Goal: Task Accomplishment & Management: Manage account settings

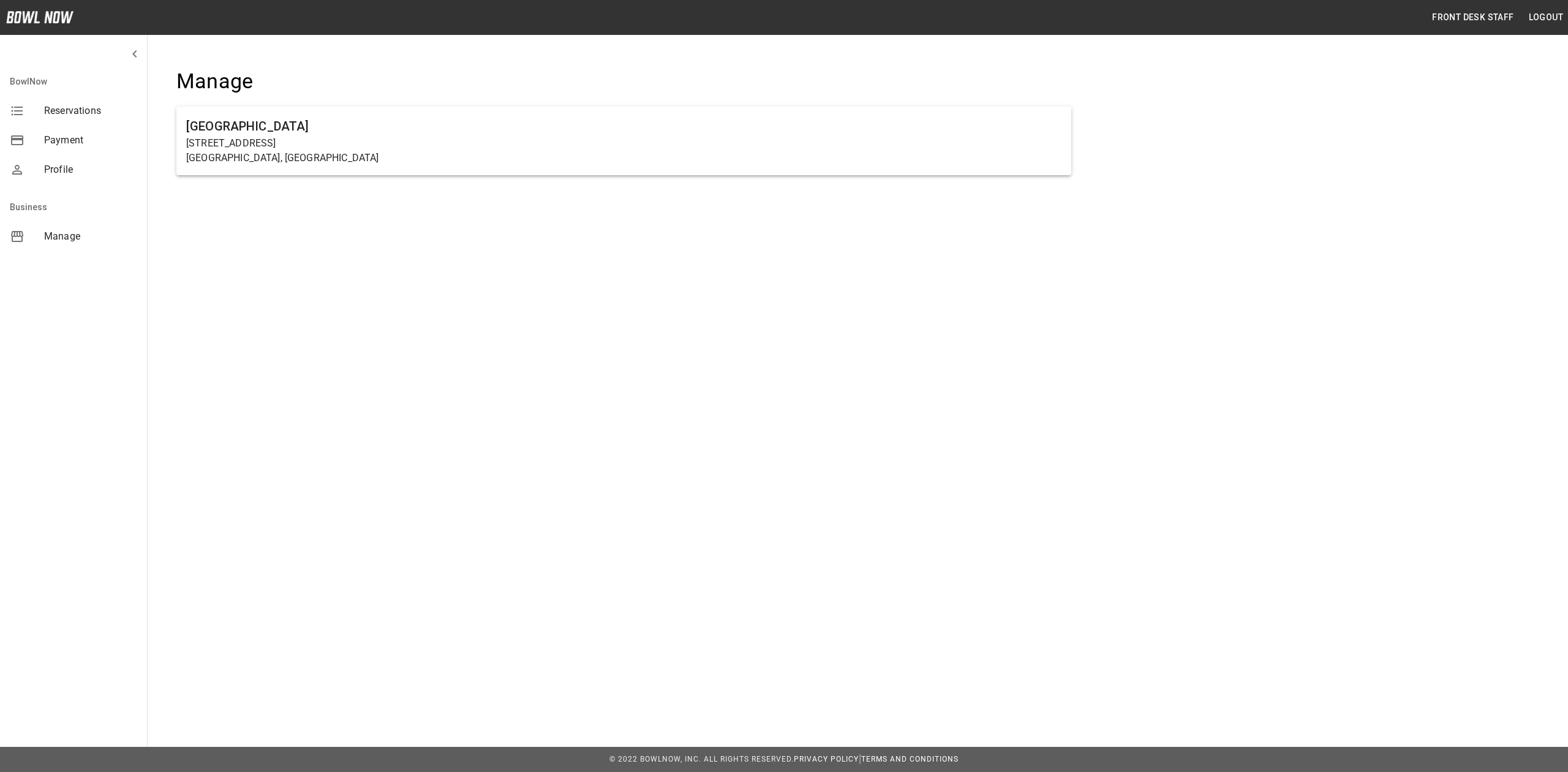
drag, startPoint x: 365, startPoint y: 134, endPoint x: 372, endPoint y: 167, distance: 33.7
click at [365, 134] on h6 "[GEOGRAPHIC_DATA]" at bounding box center [624, 126] width 875 height 20
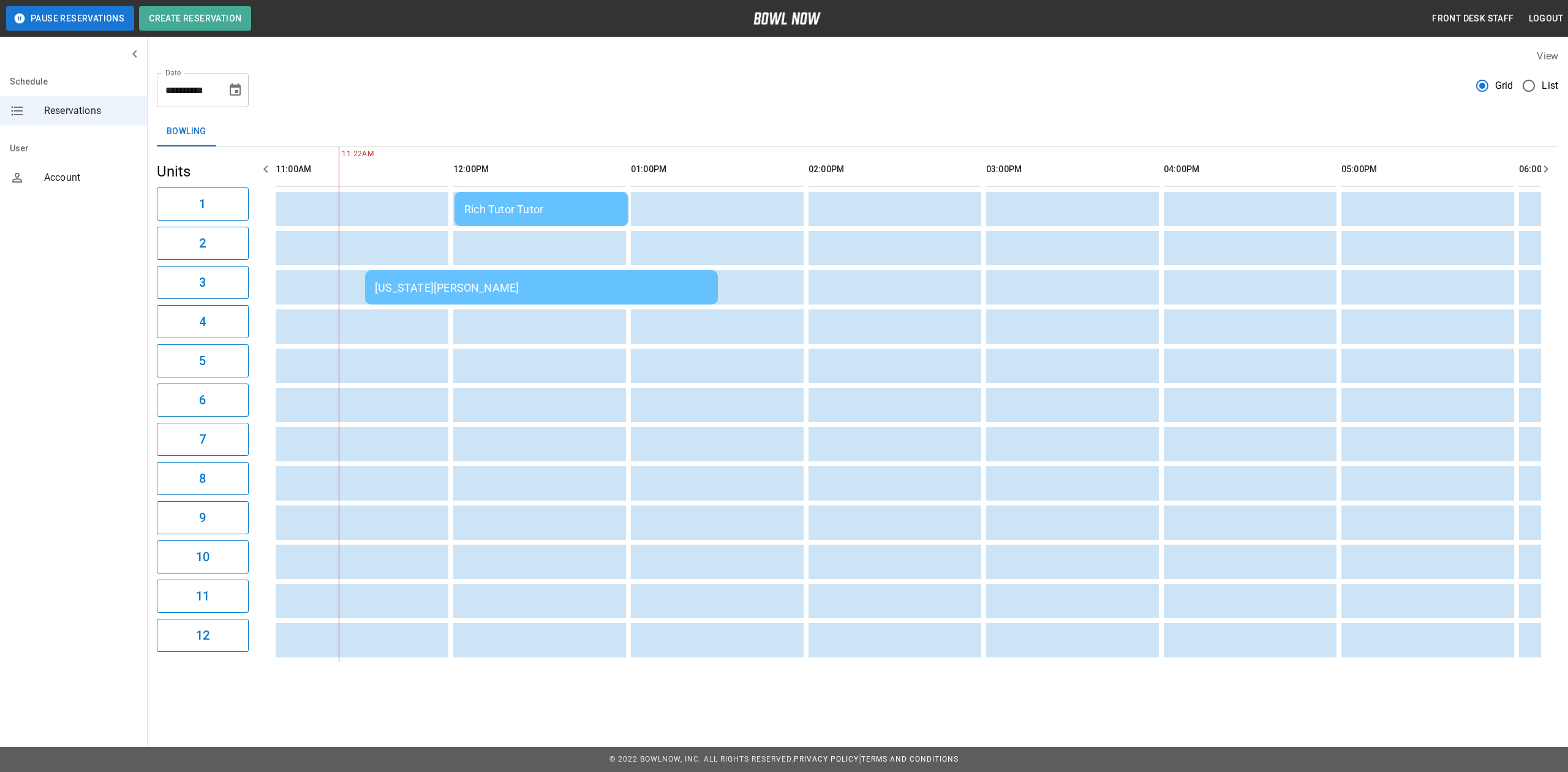
click at [474, 283] on div "[US_STATE][PERSON_NAME]" at bounding box center [541, 287] width 333 height 13
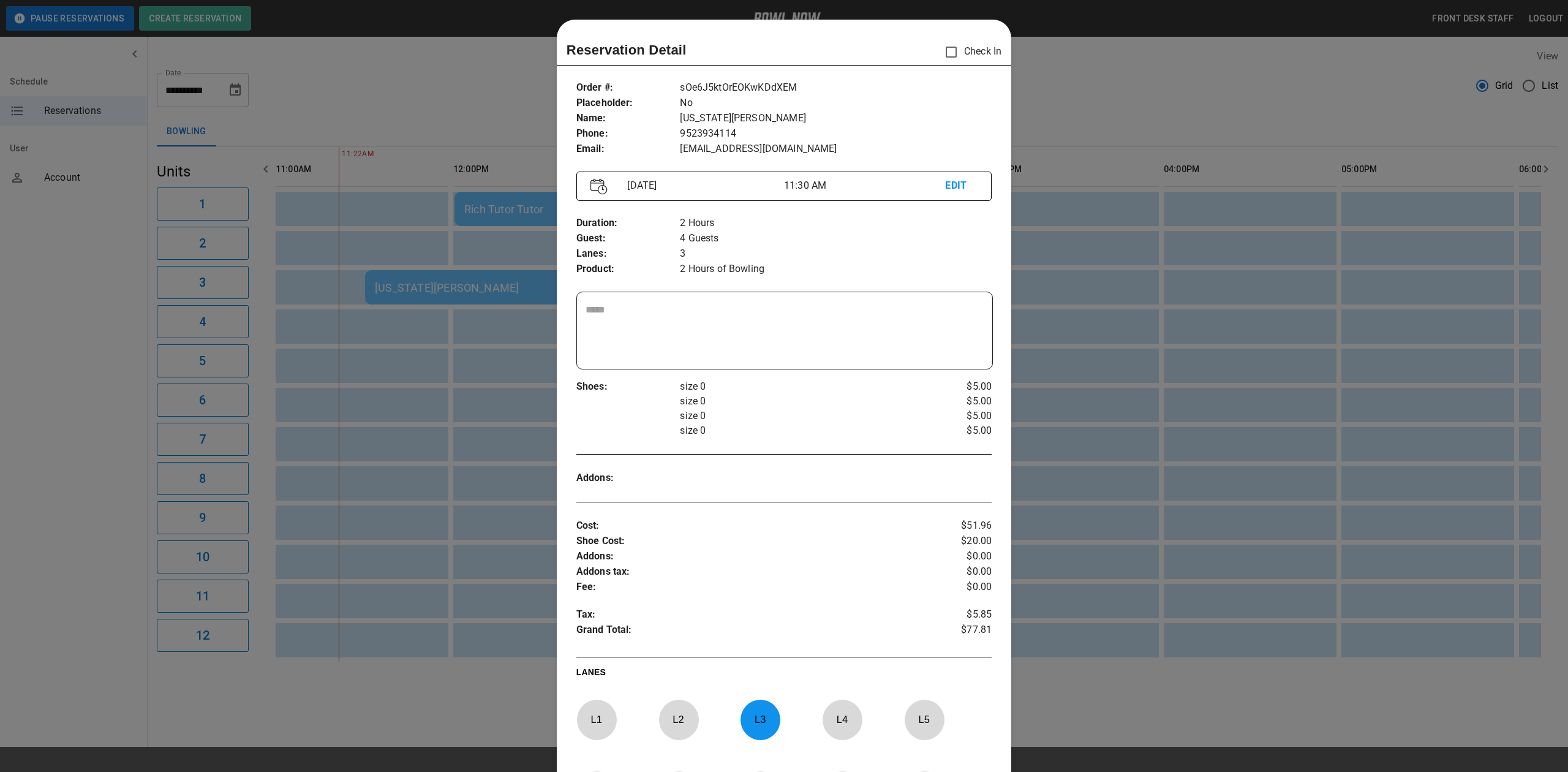
scroll to position [20, 0]
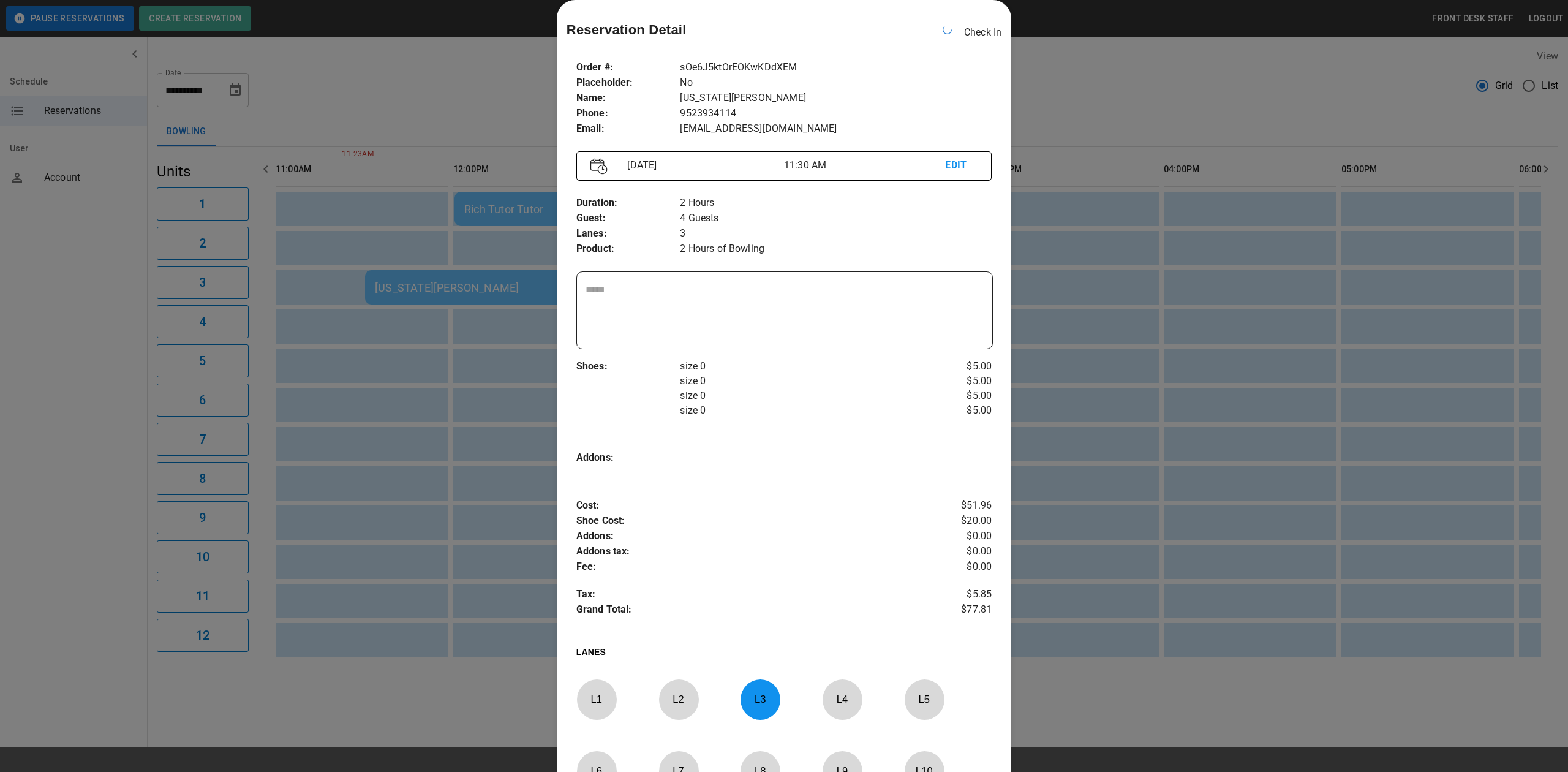
click at [1202, 122] on div at bounding box center [784, 386] width 1568 height 772
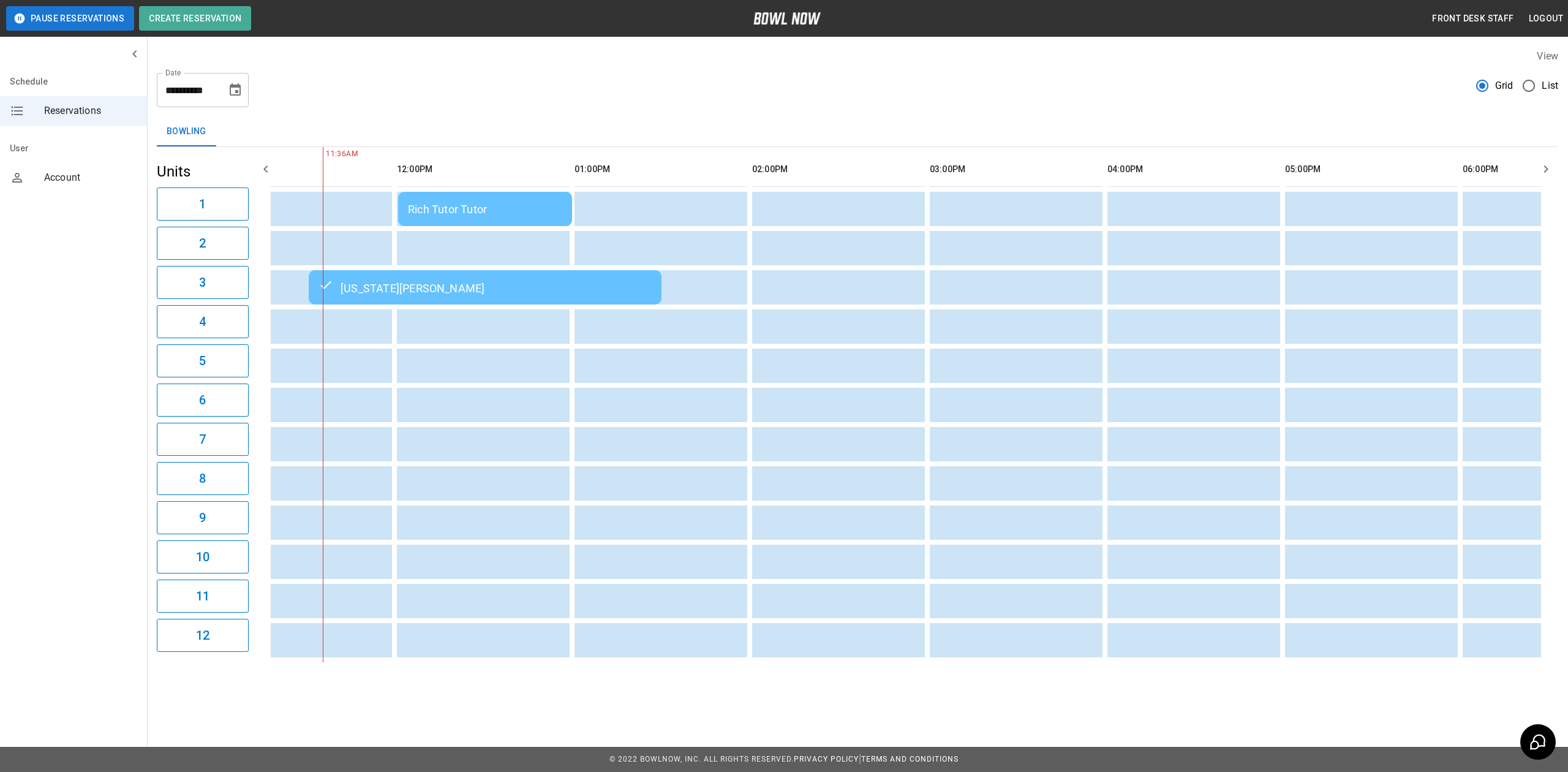
scroll to position [0, 65]
click at [421, 203] on div "Rich Tutor Tutor" at bounding box center [476, 209] width 154 height 13
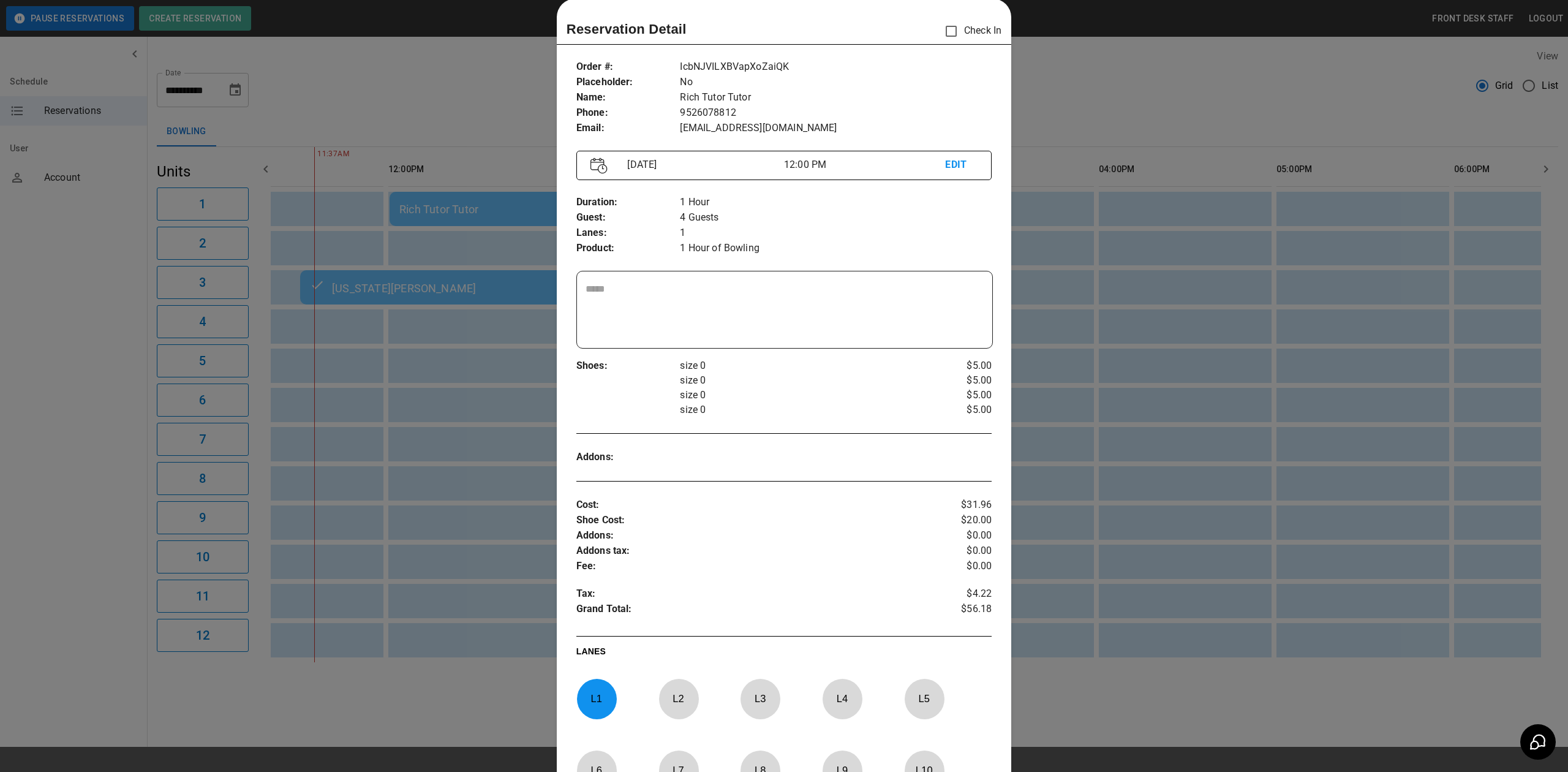
scroll to position [20, 0]
click at [501, 96] on div at bounding box center [784, 386] width 1568 height 772
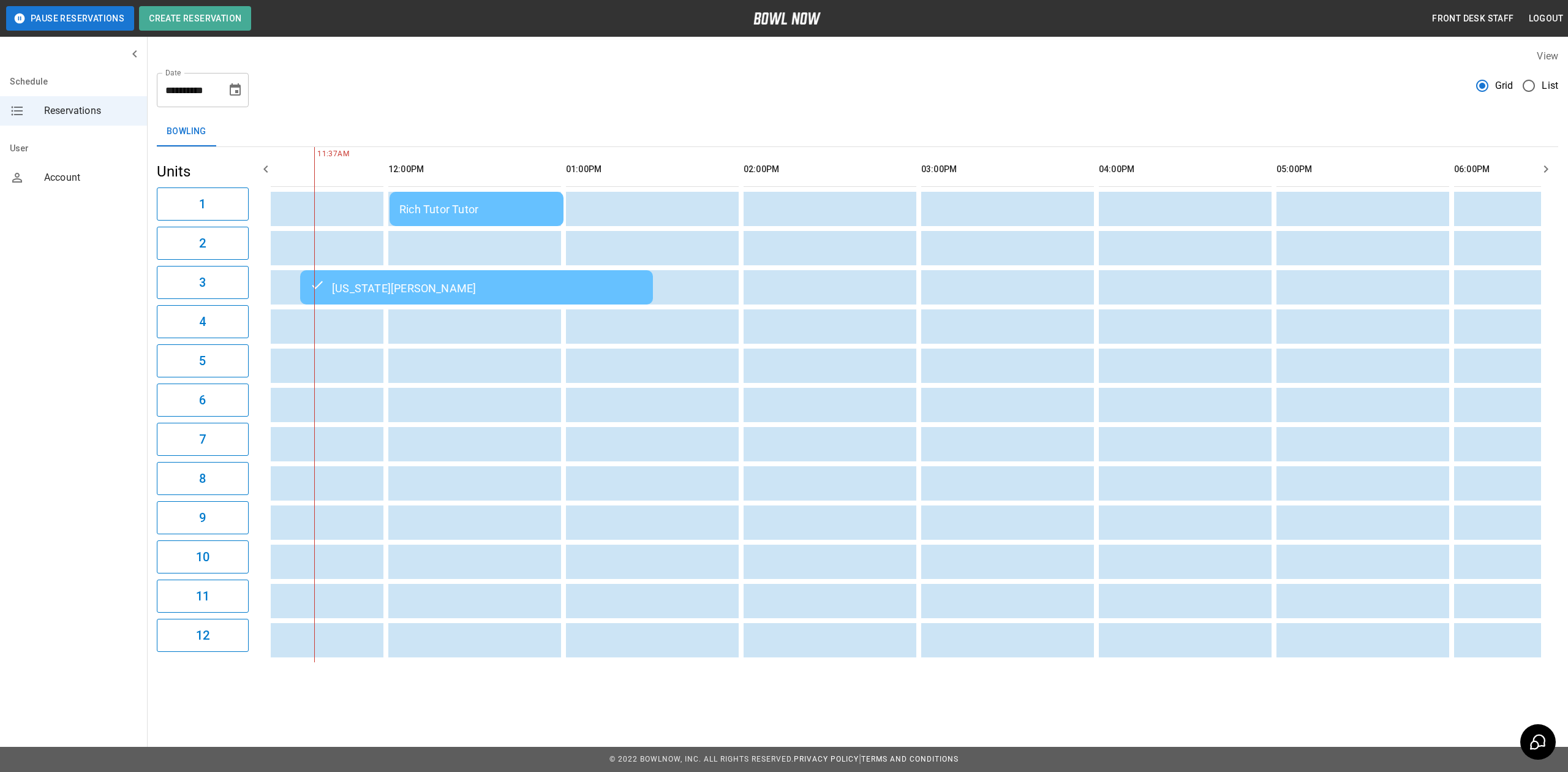
click at [495, 216] on td "Rich Tutor Tutor" at bounding box center [477, 209] width 174 height 34
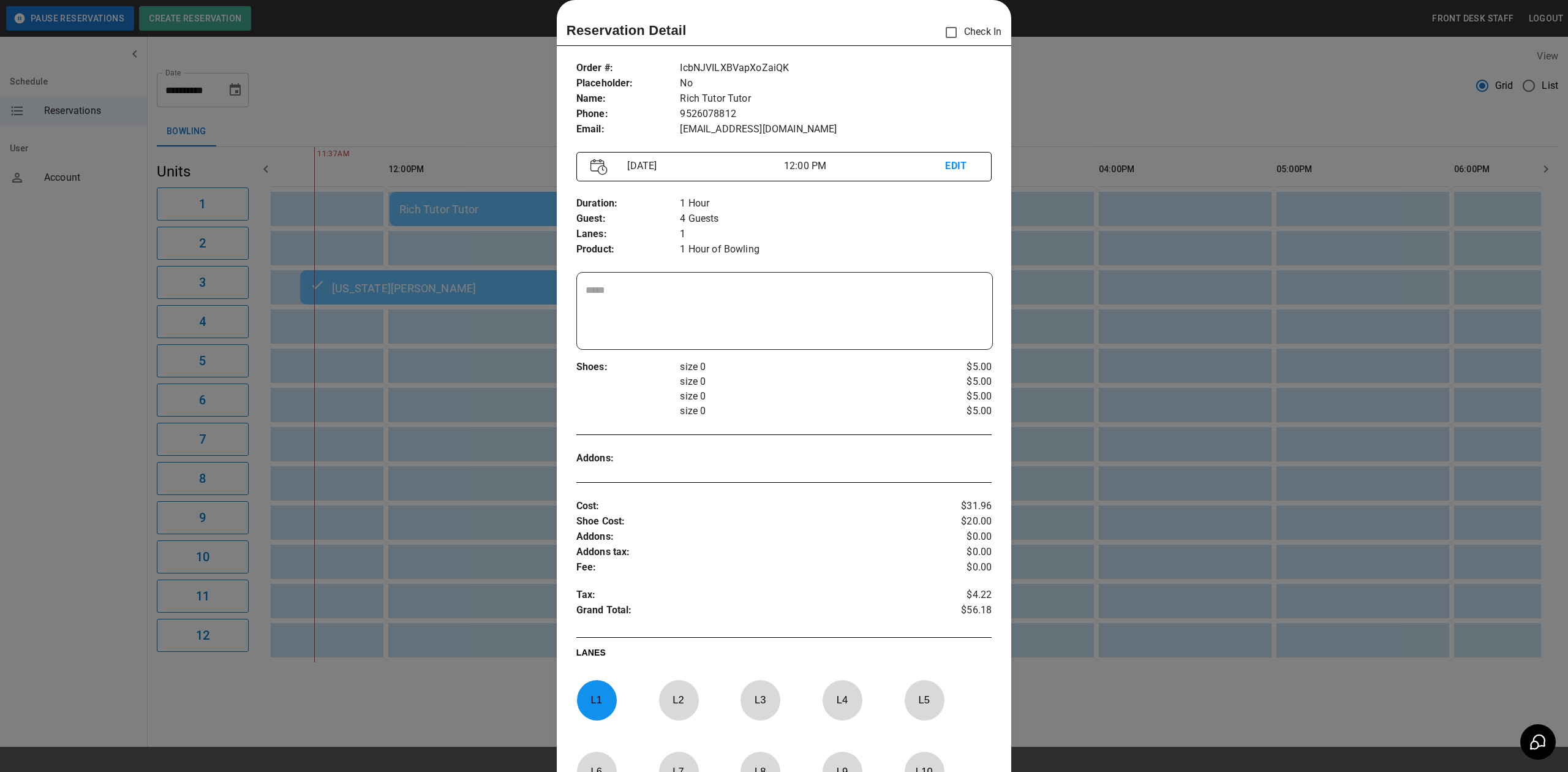
click at [490, 102] on div at bounding box center [784, 386] width 1568 height 772
